Goal: Task Accomplishment & Management: Manage account settings

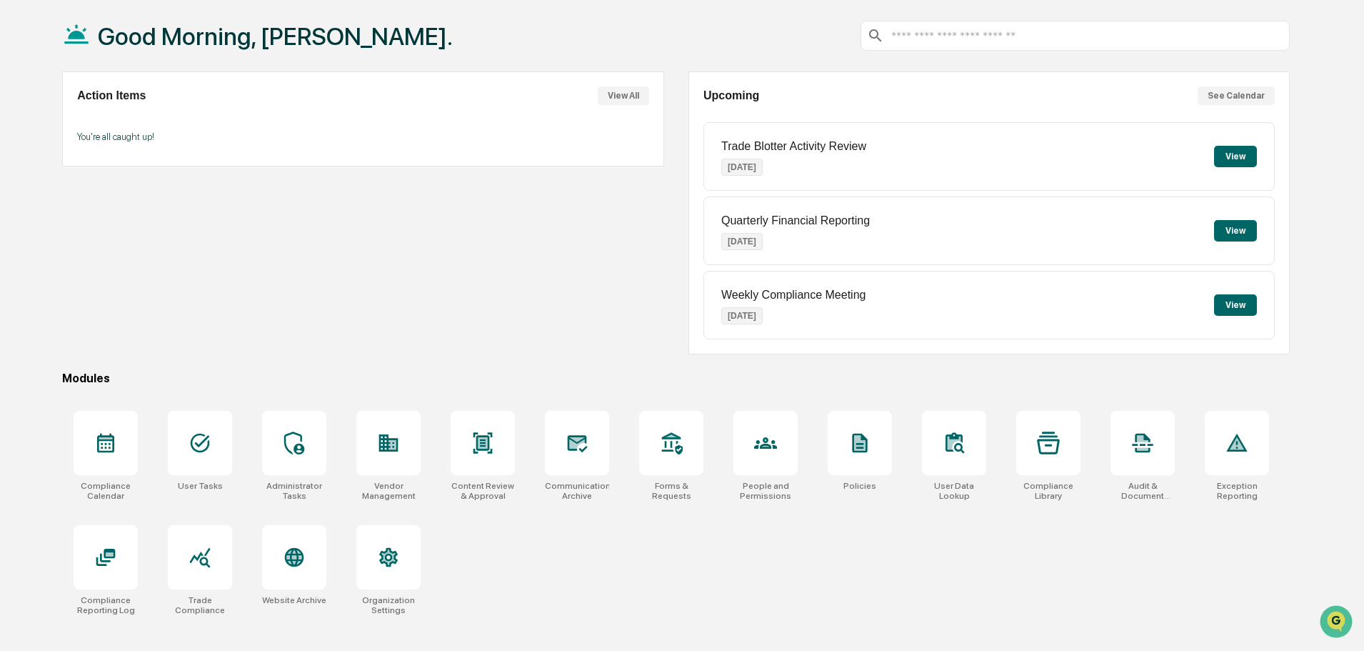
scroll to position [67, 0]
click at [1217, 31] on div "Calendar Manage Tasks Reviews Approval Management Company People, Data, Setting…" at bounding box center [682, 292] width 1364 height 719
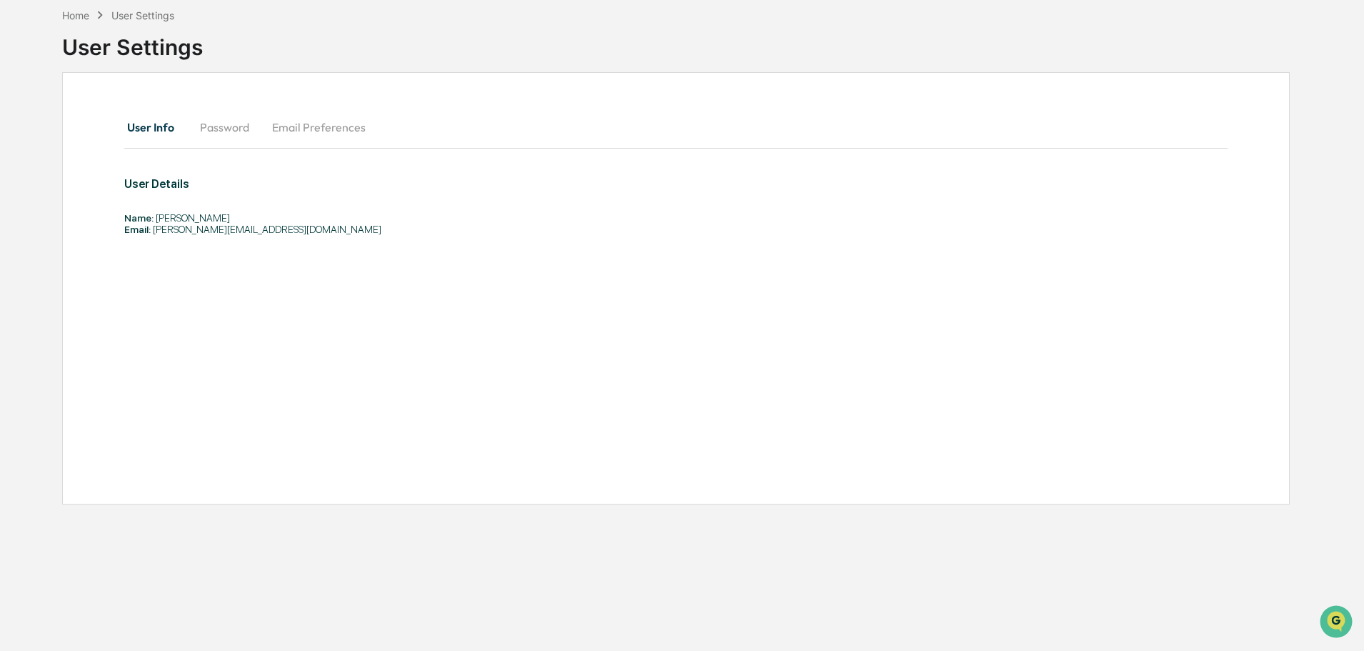
drag, startPoint x: 1232, startPoint y: 26, endPoint x: 1314, endPoint y: 23, distance: 81.5
click at [1334, 14] on div at bounding box center [682, 325] width 1364 height 651
click at [596, 105] on div at bounding box center [682, 325] width 1364 height 651
click at [1333, 24] on div at bounding box center [682, 325] width 1364 height 651
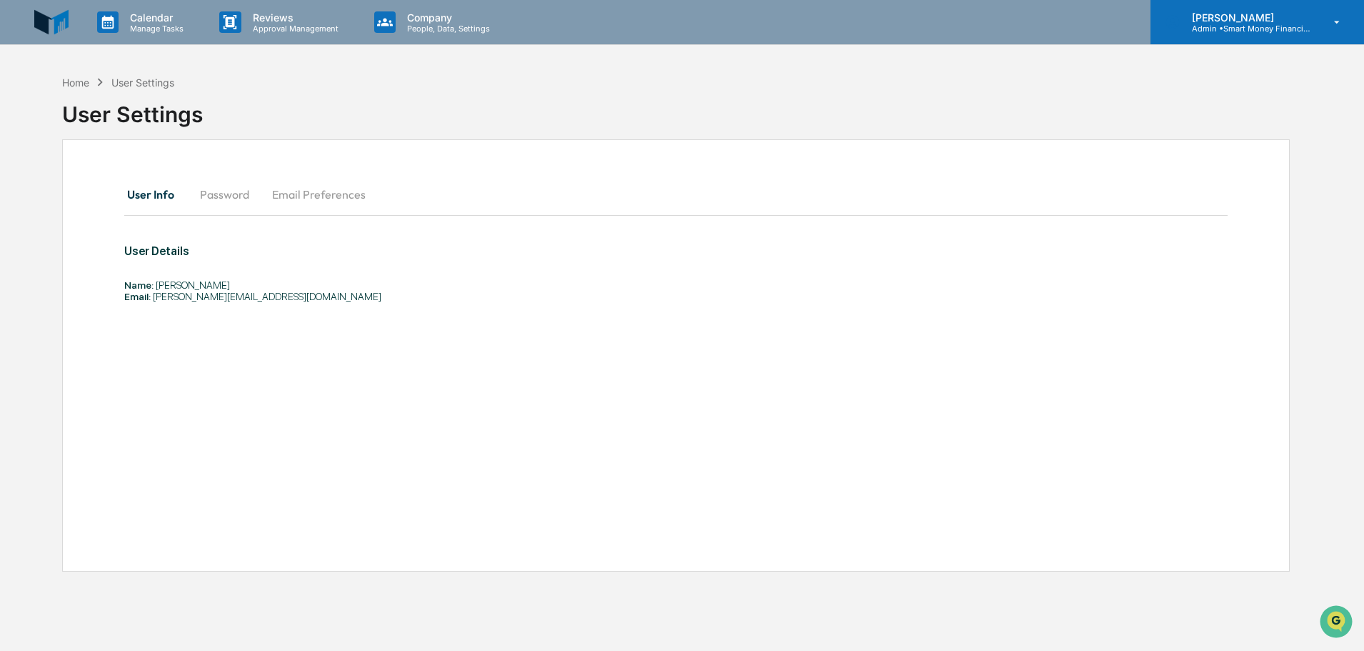
click at [1288, 15] on p "[PERSON_NAME]" at bounding box center [1247, 17] width 133 height 12
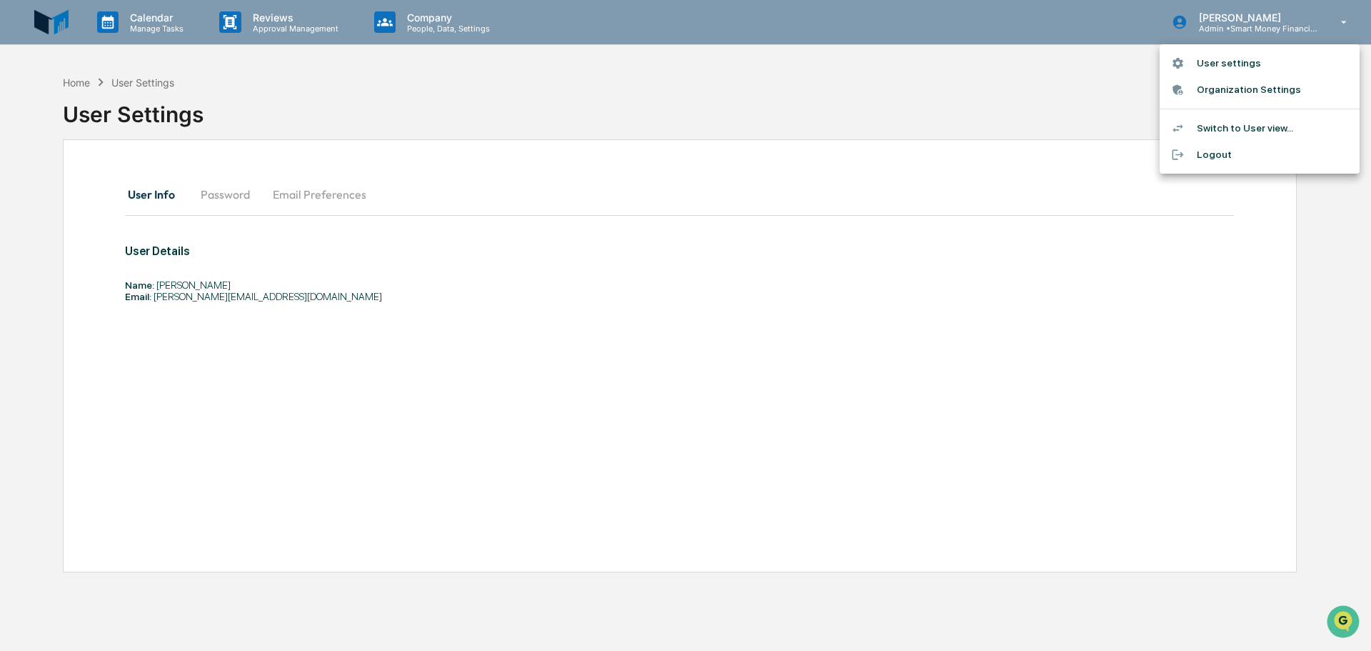
click at [1261, 57] on li "User settings" at bounding box center [1260, 63] width 200 height 26
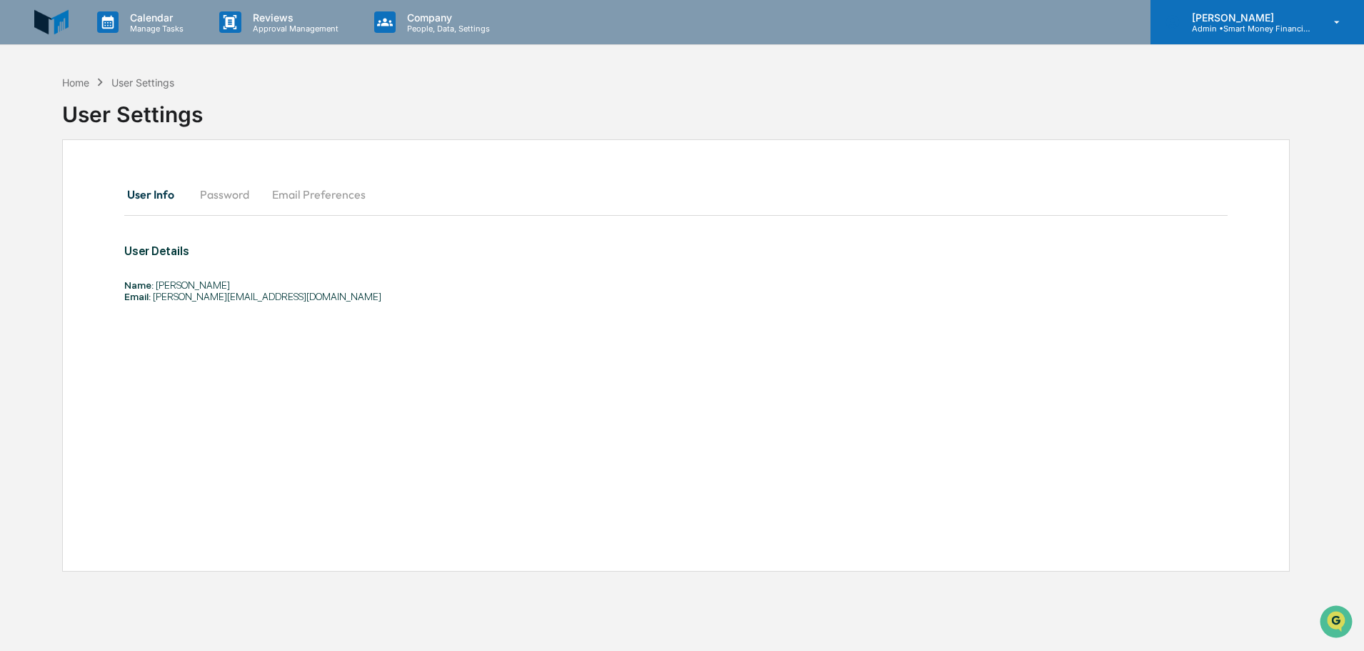
click at [1263, 32] on p "Admin • Smart Money Financial Advisors" at bounding box center [1247, 29] width 133 height 10
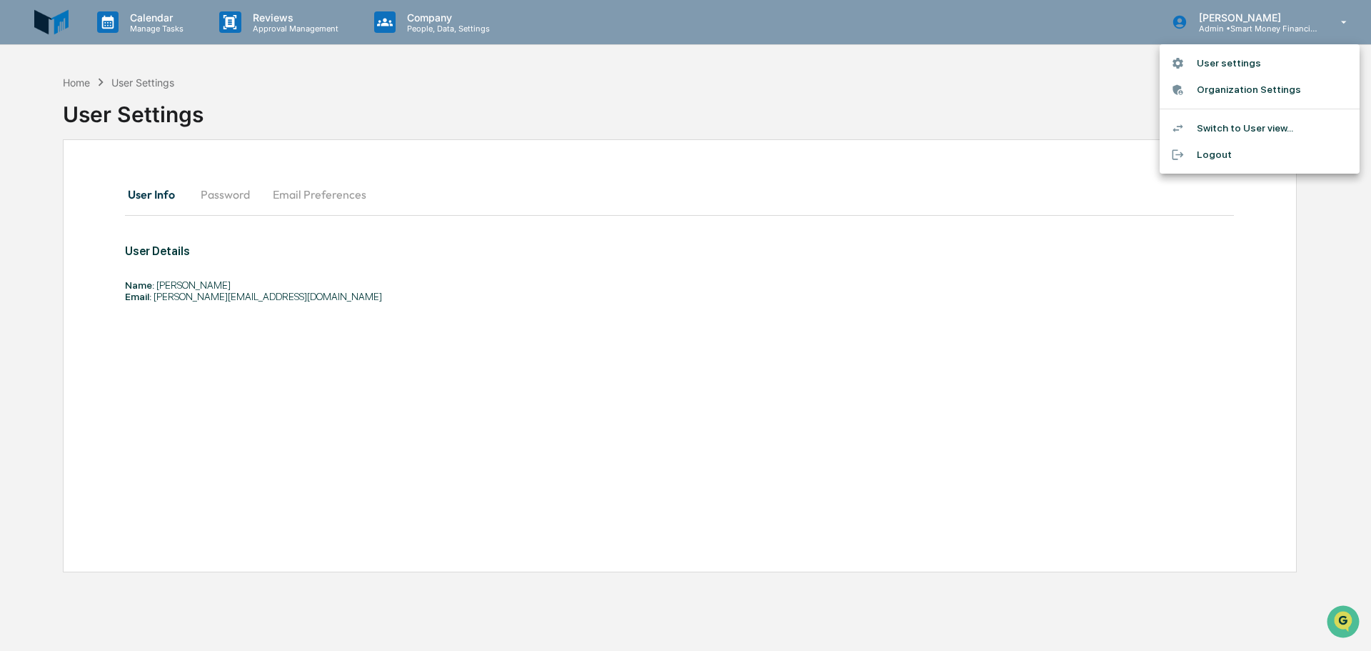
click at [1256, 118] on li "Switch to User view..." at bounding box center [1260, 128] width 200 height 26
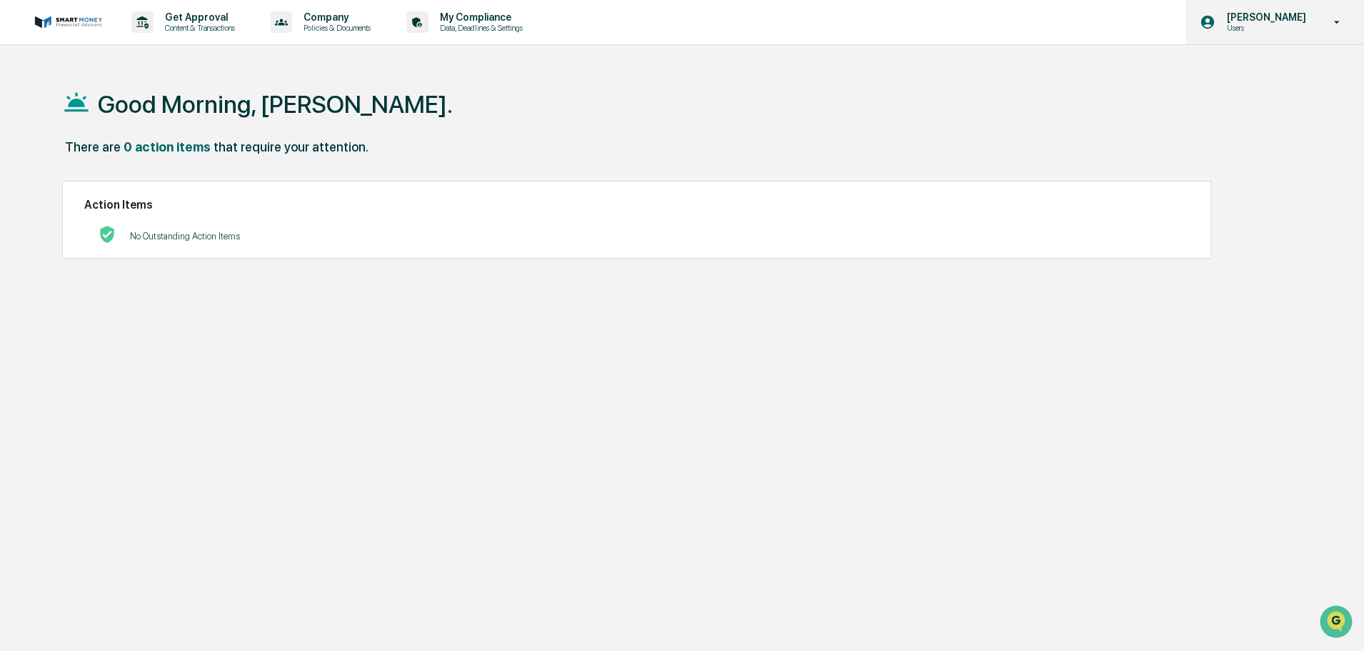
click at [1267, 26] on p "Users" at bounding box center [1265, 28] width 98 height 10
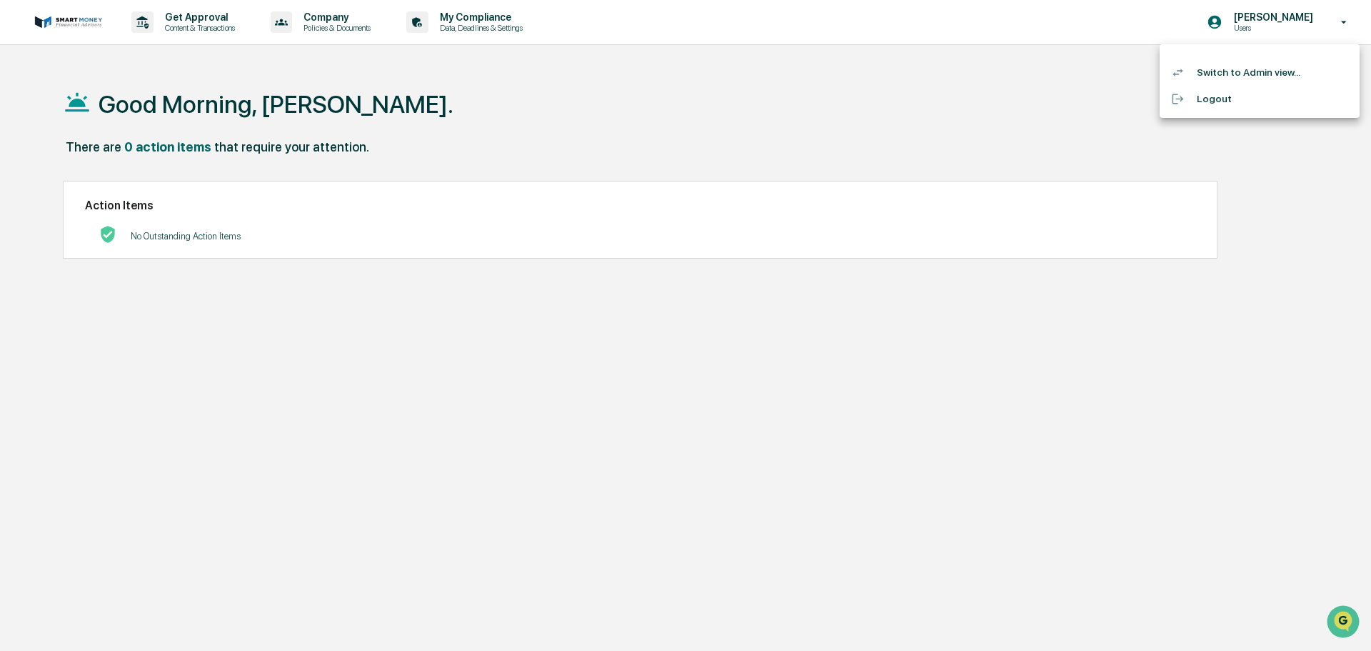
click at [1271, 66] on li "Switch to Admin view..." at bounding box center [1260, 72] width 200 height 26
